Goal: Navigation & Orientation: Find specific page/section

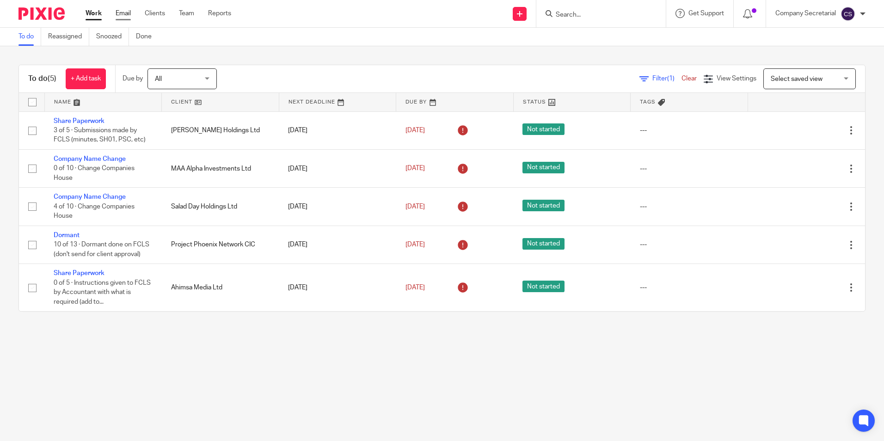
click at [117, 17] on link "Email" at bounding box center [123, 13] width 15 height 9
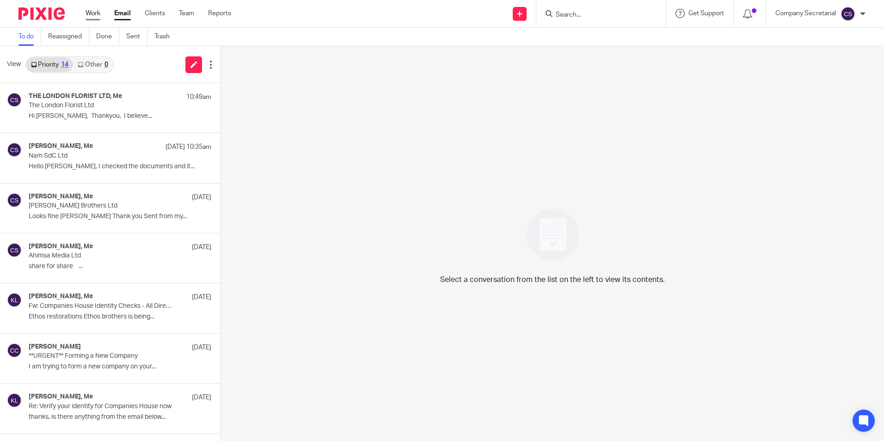
click at [90, 15] on link "Work" at bounding box center [92, 13] width 15 height 9
